Goal: Complete application form

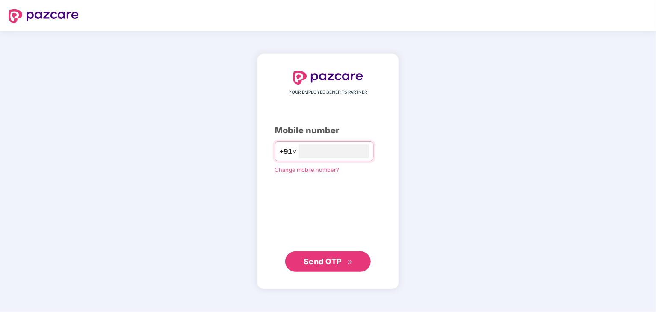
type input "**********"
click at [313, 262] on span "Send OTP" at bounding box center [322, 260] width 38 height 9
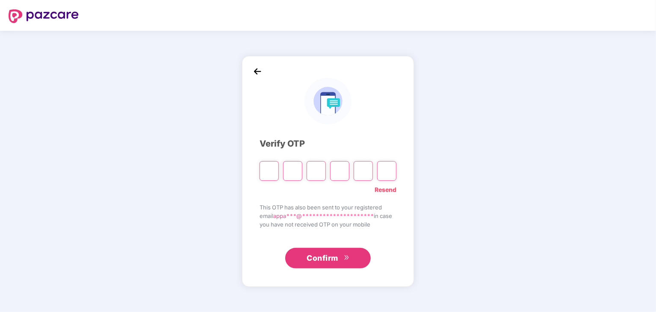
type input "*"
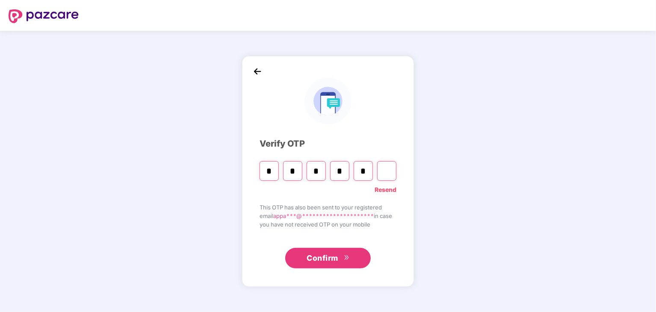
type input "*"
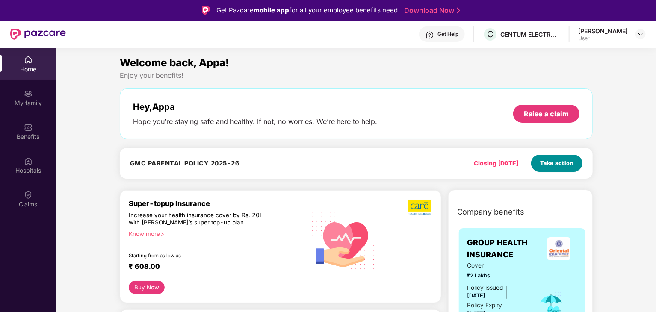
click at [560, 162] on span "Take action" at bounding box center [557, 163] width 34 height 9
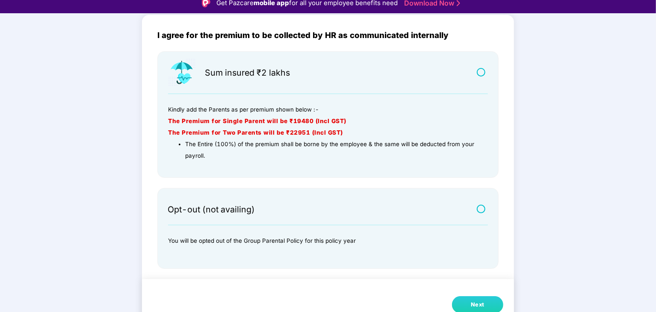
scroll to position [21, 0]
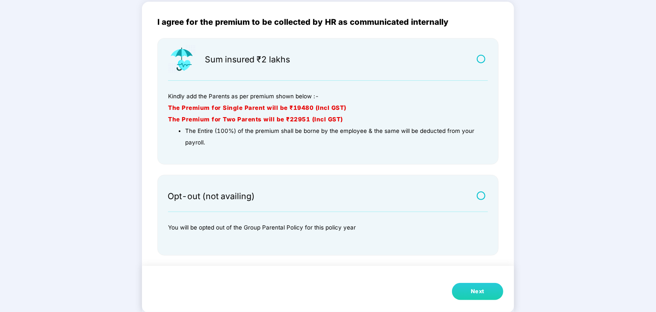
click at [460, 289] on button "Next" at bounding box center [477, 291] width 51 height 17
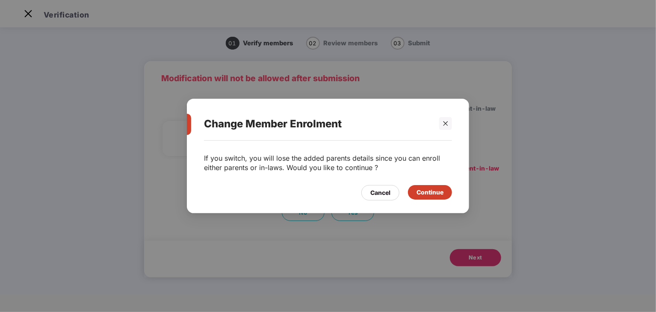
click at [424, 192] on div "Continue" at bounding box center [429, 192] width 27 height 9
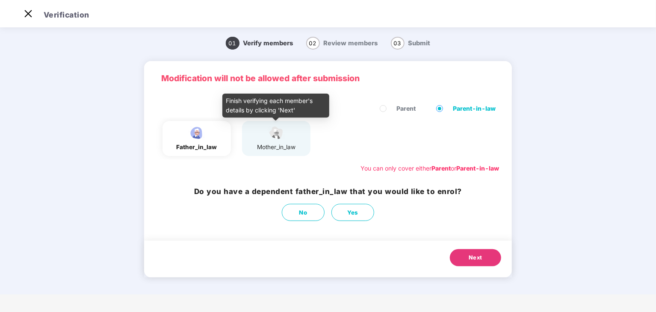
click at [272, 144] on div "mother_in_law" at bounding box center [276, 147] width 38 height 9
click at [276, 144] on div "mother_in_law" at bounding box center [276, 147] width 38 height 9
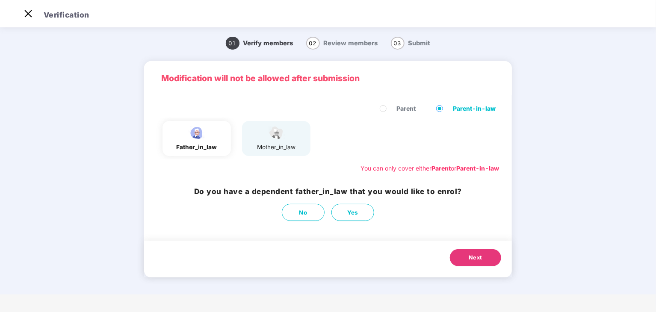
click at [285, 136] on img at bounding box center [275, 132] width 21 height 15
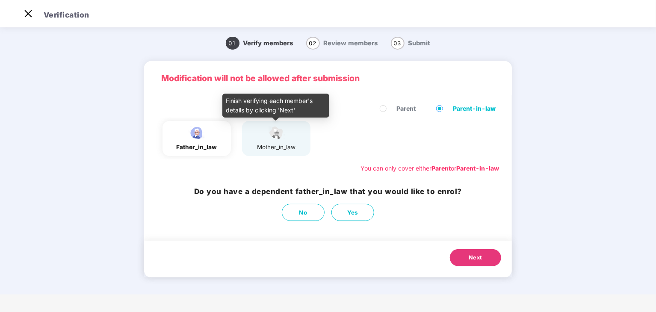
click at [285, 136] on img at bounding box center [275, 132] width 21 height 15
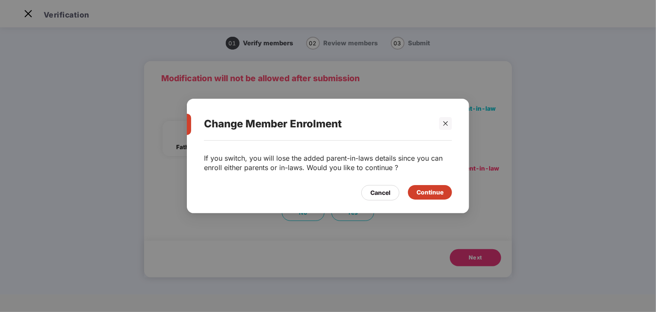
click at [426, 188] on div "Continue" at bounding box center [429, 192] width 27 height 9
click at [432, 192] on div "Continue" at bounding box center [429, 192] width 27 height 9
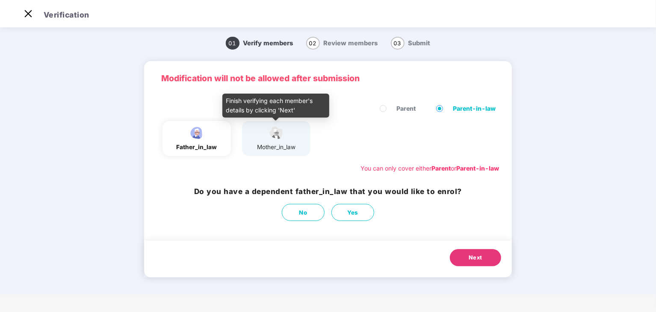
click at [278, 137] on img at bounding box center [275, 132] width 21 height 15
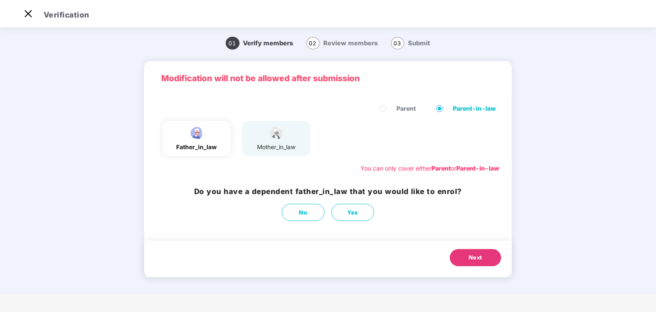
click at [191, 147] on div "father_in_law" at bounding box center [196, 147] width 41 height 9
click at [315, 211] on button "No" at bounding box center [303, 212] width 43 height 17
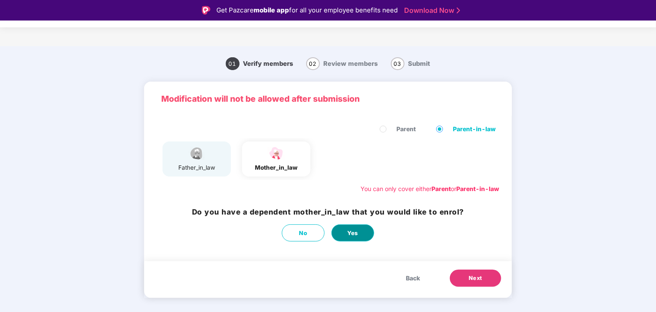
click at [342, 228] on button "Yes" at bounding box center [352, 232] width 43 height 17
select select "******"
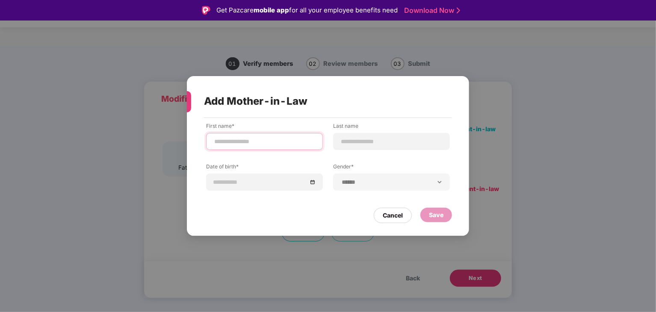
click at [272, 141] on input at bounding box center [264, 141] width 102 height 9
type input "*"
type input "**********"
type input "*"
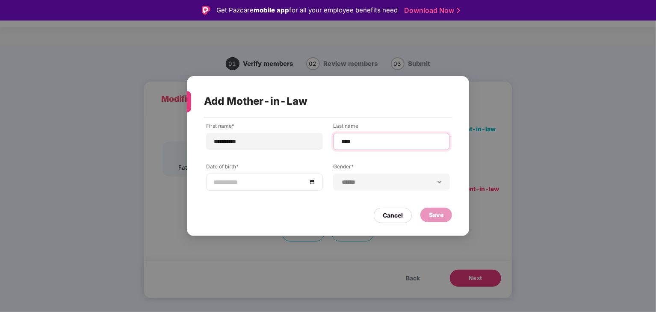
type input "****"
click at [250, 179] on input at bounding box center [260, 181] width 94 height 9
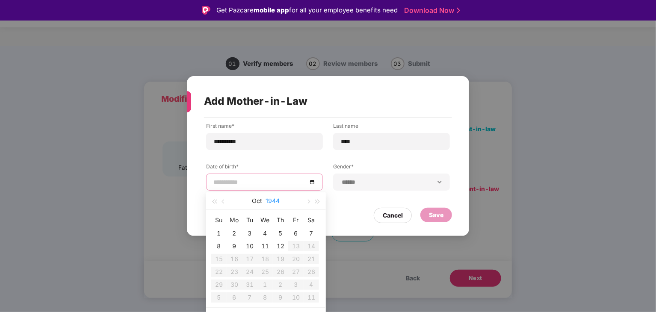
click at [268, 200] on button "1944" at bounding box center [273, 200] width 14 height 17
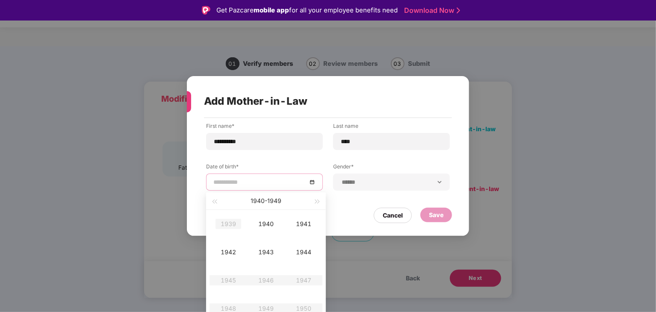
type input "**********"
click at [229, 222] on div "1939" at bounding box center [228, 224] width 26 height 10
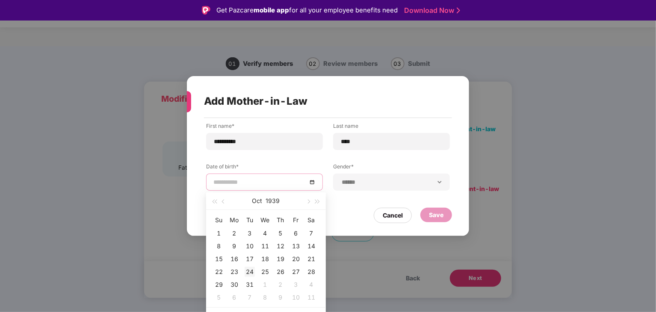
type input "**********"
click at [246, 269] on div "24" at bounding box center [249, 272] width 10 height 10
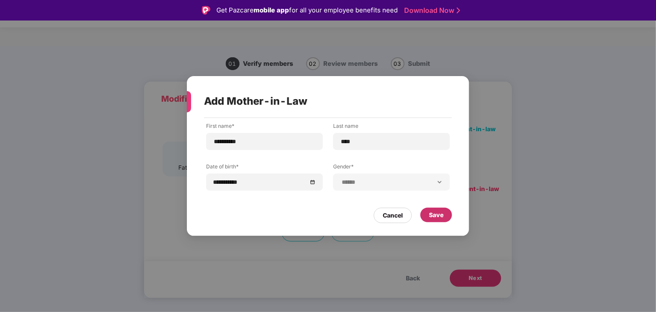
click at [434, 215] on div "Save" at bounding box center [436, 214] width 15 height 9
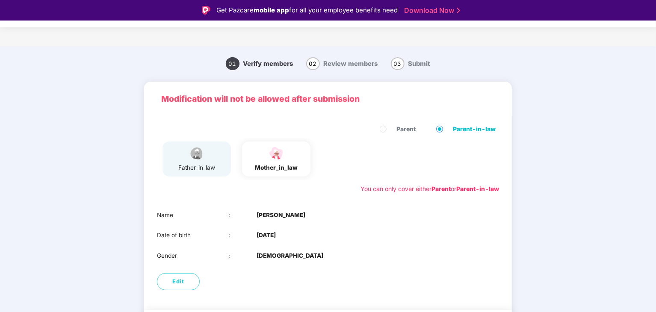
scroll to position [31, 0]
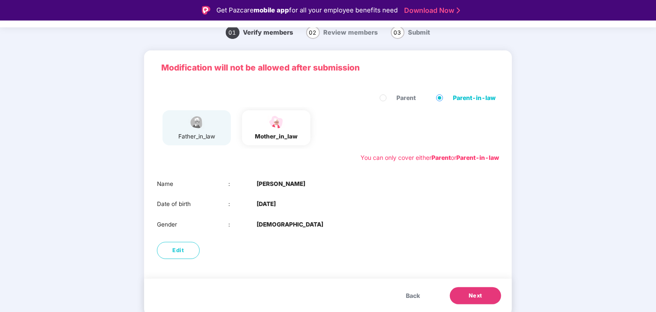
click at [462, 297] on button "Next" at bounding box center [475, 295] width 51 height 17
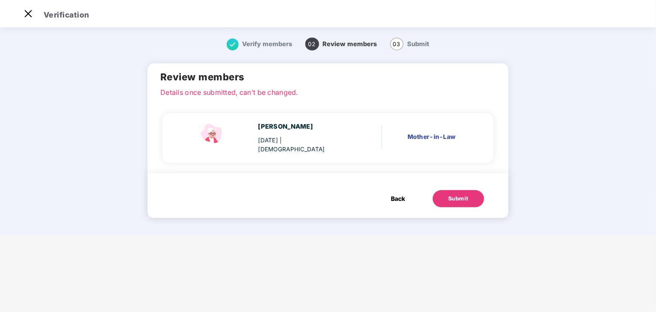
scroll to position [0, 0]
click at [448, 194] on div "Submit" at bounding box center [458, 198] width 21 height 9
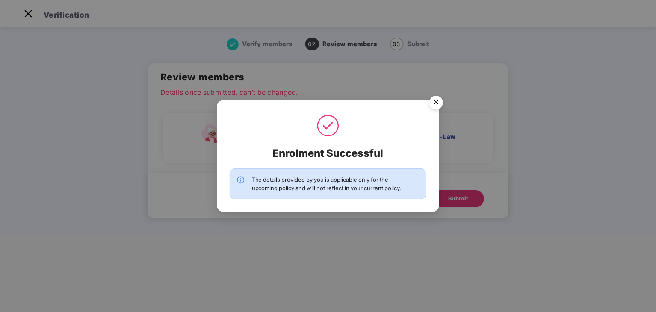
click at [439, 102] on img "Close" at bounding box center [436, 104] width 24 height 24
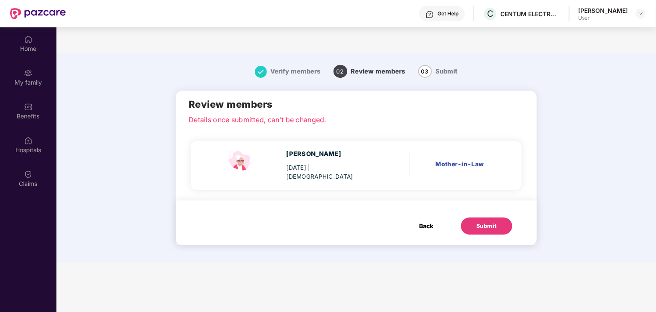
scroll to position [48, 0]
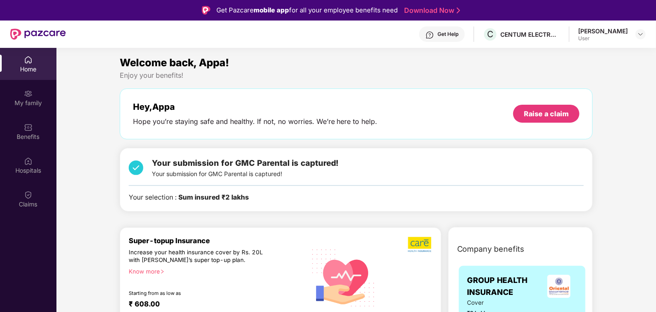
click at [605, 34] on div "[PERSON_NAME]" at bounding box center [603, 31] width 50 height 8
click at [639, 33] on img at bounding box center [640, 34] width 7 height 7
click at [555, 52] on div "Logout" at bounding box center [599, 54] width 111 height 17
